Goal: Information Seeking & Learning: Learn about a topic

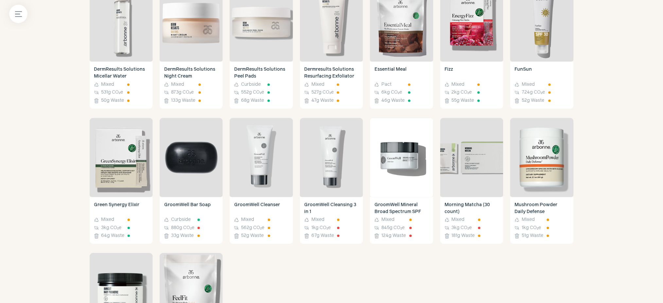
scroll to position [567, 0]
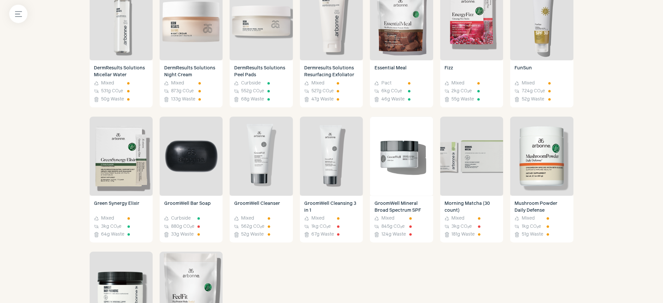
click at [473, 29] on img at bounding box center [472, 20] width 63 height 79
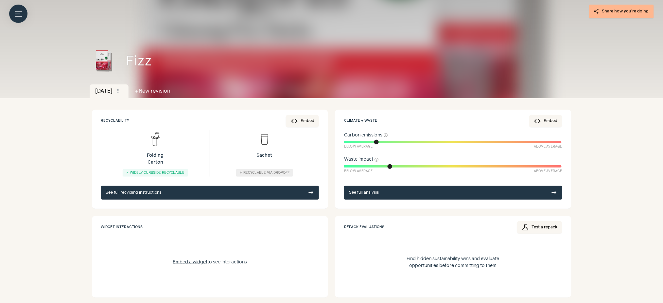
click at [449, 192] on link "See full analysis east" at bounding box center [453, 193] width 218 height 14
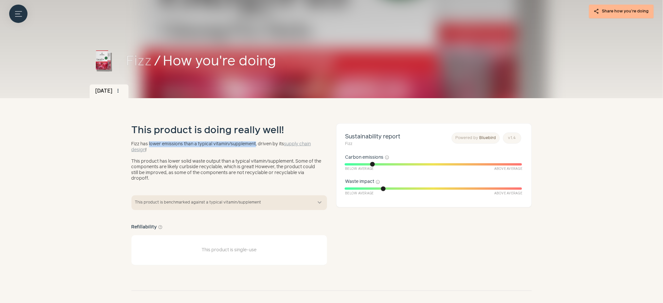
drag, startPoint x: 150, startPoint y: 144, endPoint x: 258, endPoint y: 144, distance: 108.3
click at [258, 144] on p "Fizz has lower emissions than a typical vitamin/supplement, driven by its suppl…" at bounding box center [227, 146] width 191 height 11
copy p "lower emissions than a typical vitamin/supplement"
